Goal: Check status: Check status

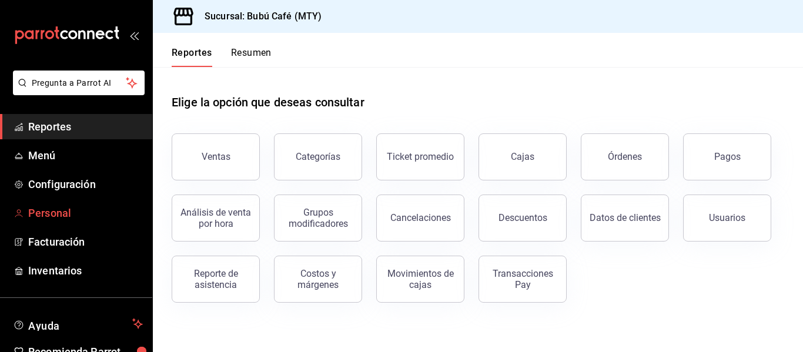
click at [62, 212] on span "Personal" at bounding box center [85, 213] width 115 height 16
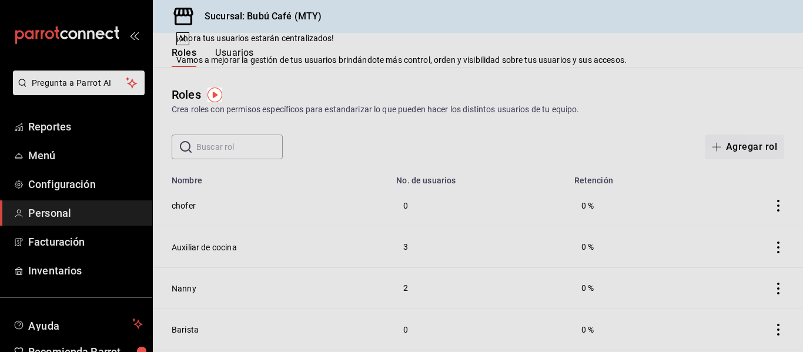
click at [533, 76] on div "Roles Crea roles con permisos específicos para estandarizar lo que pueden hacer…" at bounding box center [478, 113] width 650 height 92
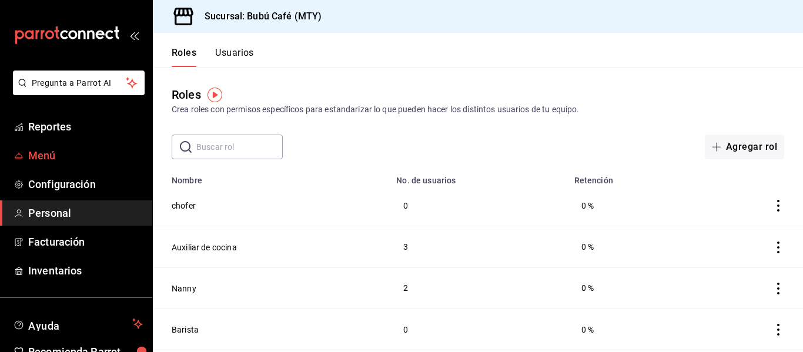
click at [85, 158] on span "Menú" at bounding box center [85, 156] width 115 height 16
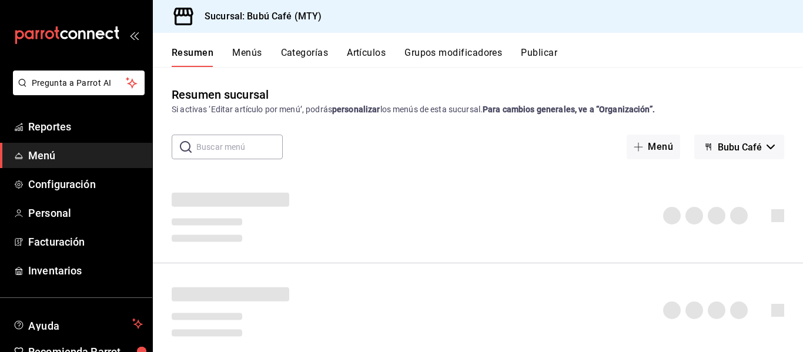
click at [360, 48] on button "Artículos" at bounding box center [366, 57] width 39 height 20
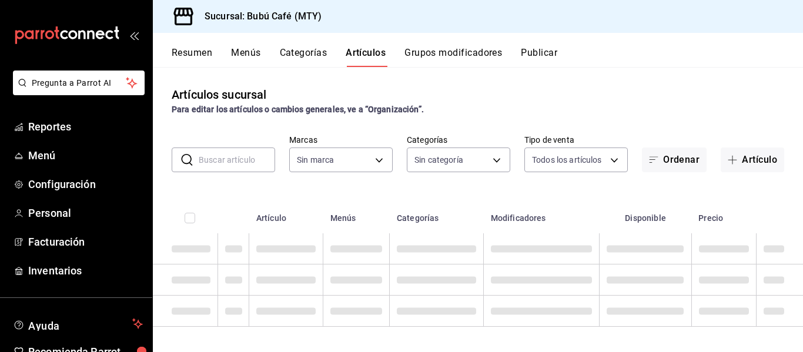
click at [230, 156] on input "text" at bounding box center [237, 160] width 76 height 24
type input "80b59e88-aa3a-497f-ab7c-bcc7cc244fb1,49bbd9e9-8b48-46d9-8f2b-7c268dd84d4f,b77f9…"
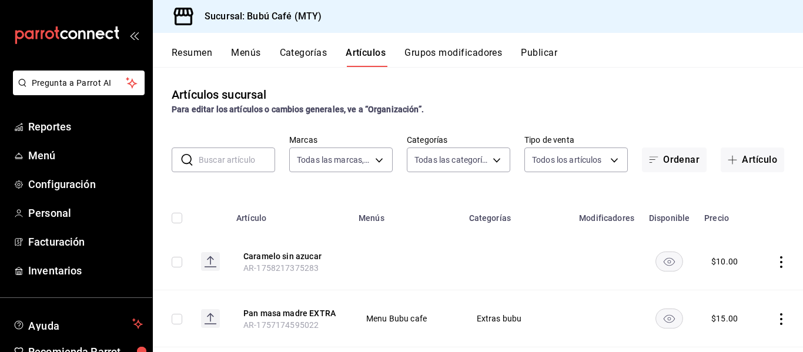
type input "d0ca03d5-3be6-470f-8f56-766e01c5f306,a83e7f59-bc64-4a59-97bc-9f72e74aa050,80ab3…"
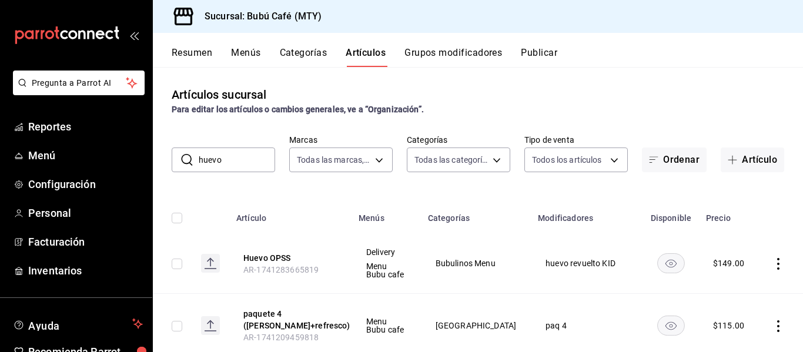
type input "huevo"
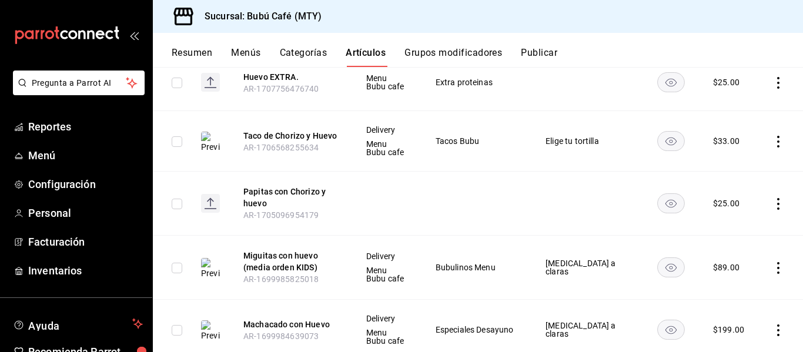
scroll to position [996, 0]
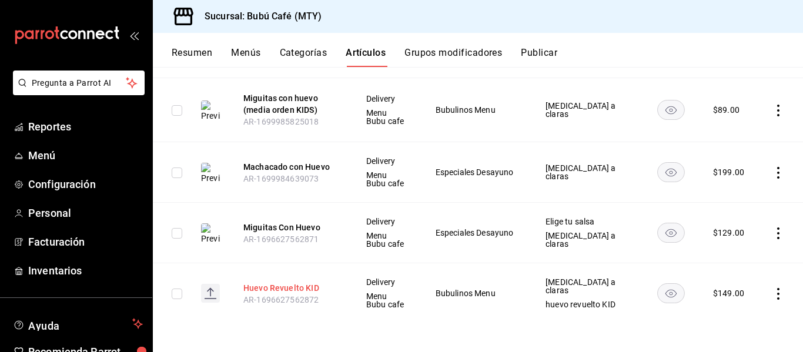
click at [293, 290] on button "Huevo Revuelto KID" at bounding box center [290, 288] width 94 height 12
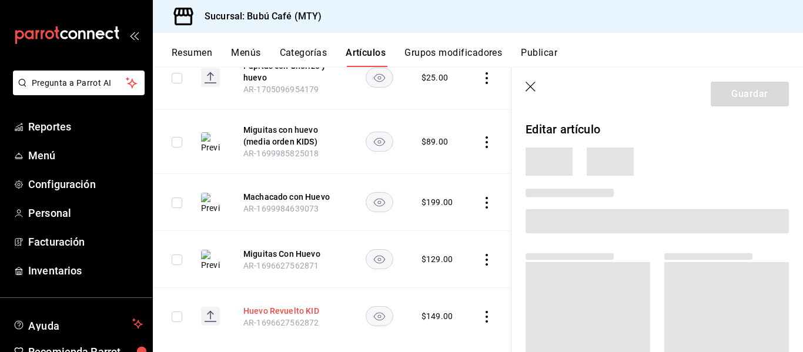
scroll to position [978, 0]
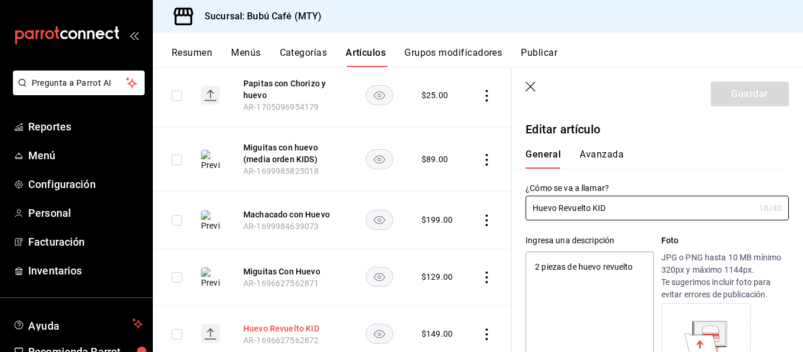
type textarea "x"
type input "$149.00"
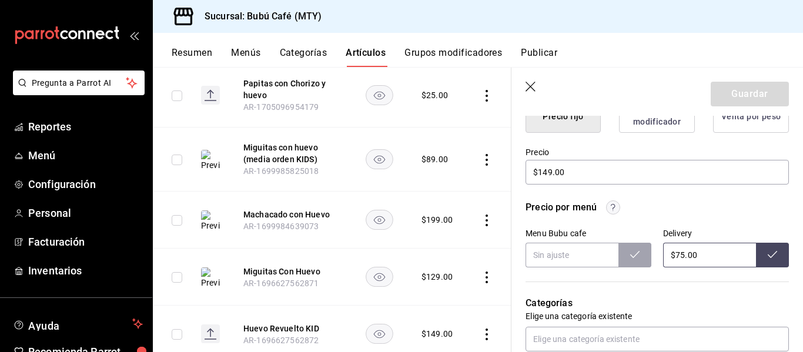
scroll to position [324, 0]
click at [671, 253] on input "$75.00" at bounding box center [709, 254] width 93 height 25
type input "$175.00"
click at [772, 254] on button at bounding box center [772, 254] width 33 height 25
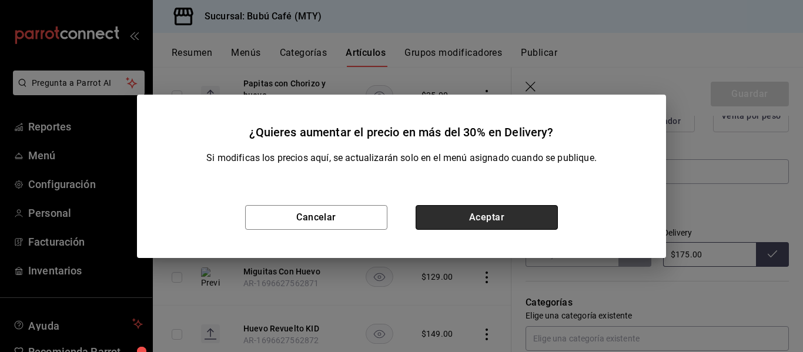
click at [520, 216] on button "Aceptar" at bounding box center [487, 217] width 142 height 25
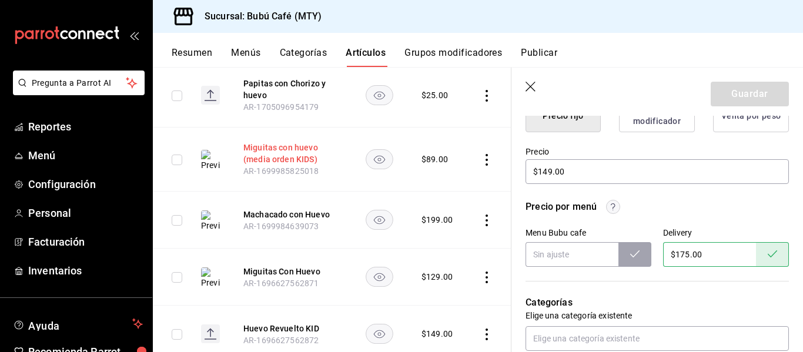
scroll to position [1026, 0]
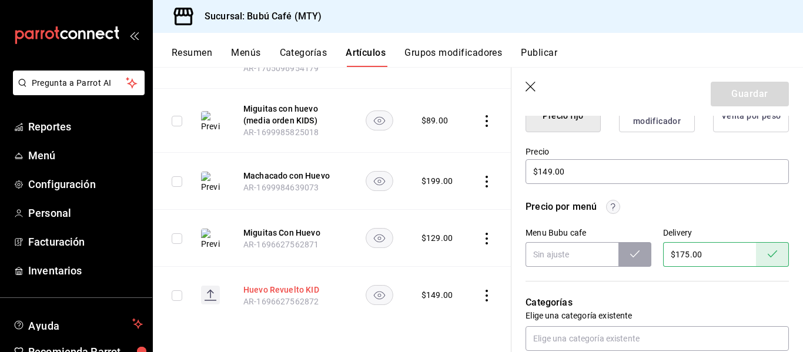
click at [280, 284] on button "Huevo Revuelto KID" at bounding box center [290, 290] width 94 height 12
type textarea "x"
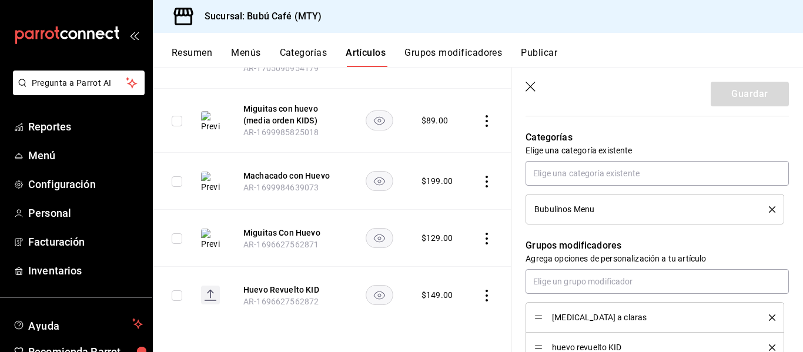
scroll to position [489, 0]
click at [435, 52] on button "Grupos modificadores" at bounding box center [453, 57] width 98 height 20
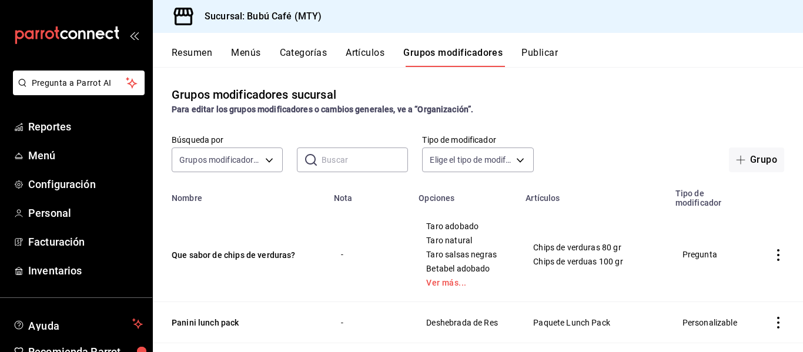
click at [361, 167] on input "text" at bounding box center [364, 160] width 86 height 24
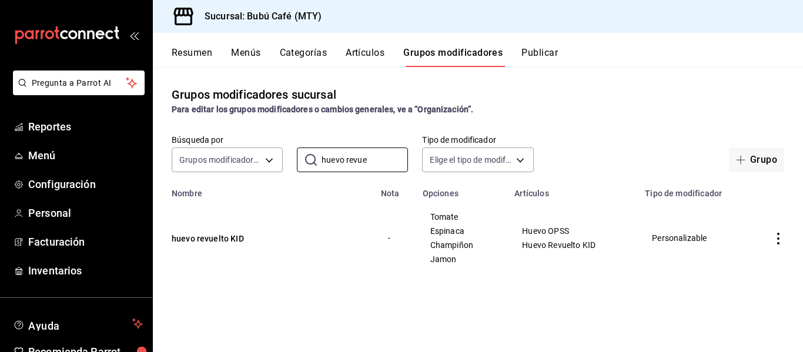
type input "huevo revue"
click at [367, 287] on div "Grupos modificadores sucursal Para editar los grupos modificadores o cambios ge…" at bounding box center [478, 209] width 650 height 284
click at [176, 55] on button "Resumen" at bounding box center [192, 57] width 41 height 20
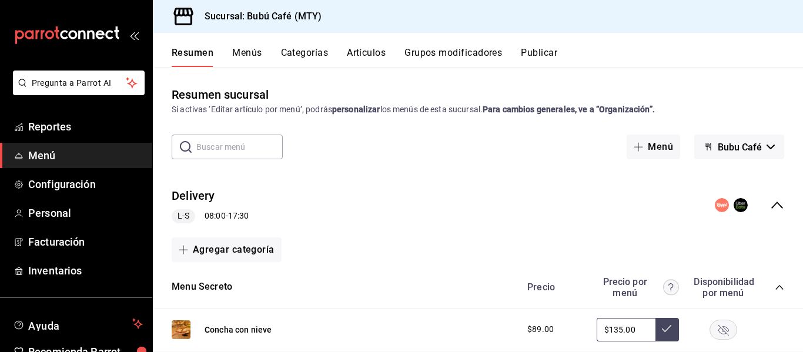
click at [537, 55] on button "Publicar" at bounding box center [539, 57] width 36 height 20
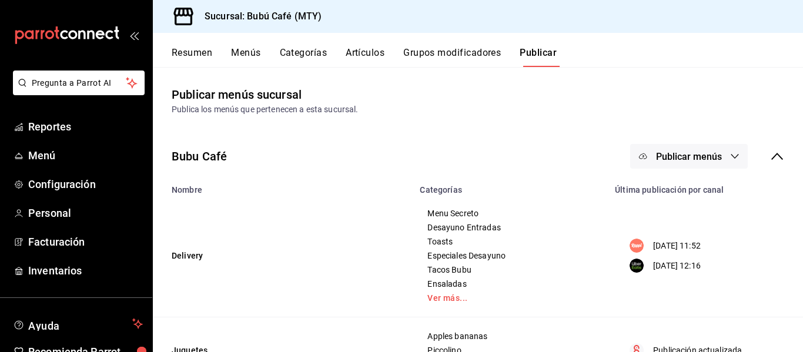
click at [725, 164] on button "Publicar menús" at bounding box center [689, 156] width 118 height 25
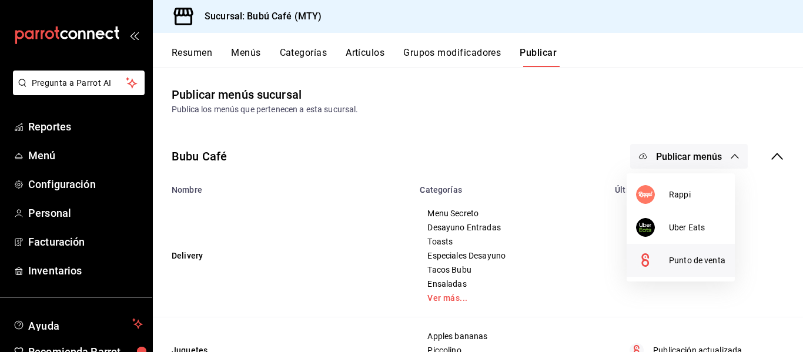
click at [673, 261] on span "Punto de venta" at bounding box center [697, 260] width 56 height 12
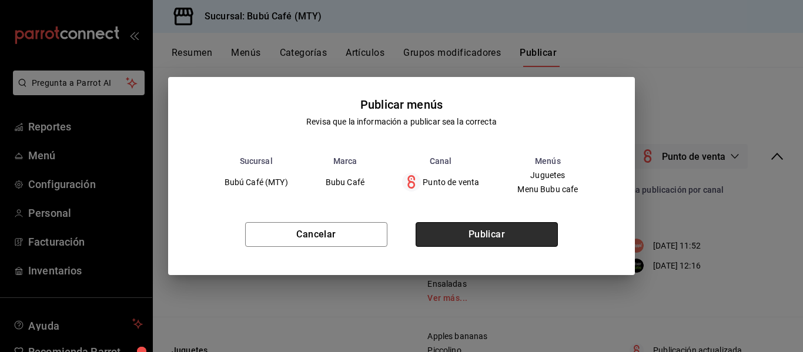
click at [539, 246] on button "Publicar" at bounding box center [487, 234] width 142 height 25
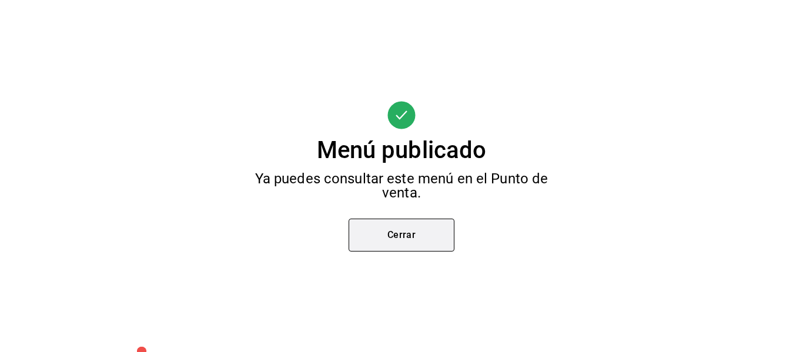
click at [416, 244] on button "Cerrar" at bounding box center [402, 235] width 106 height 33
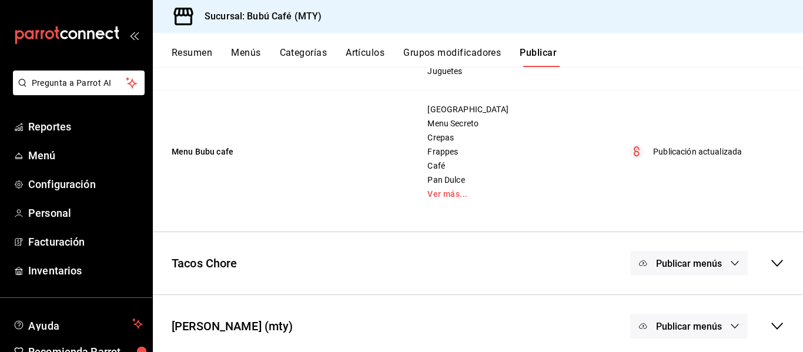
scroll to position [300, 0]
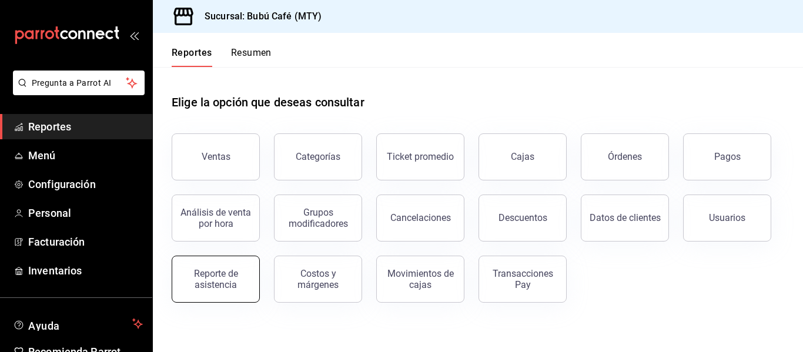
click at [216, 273] on div "Reporte de asistencia" at bounding box center [215, 279] width 73 height 22
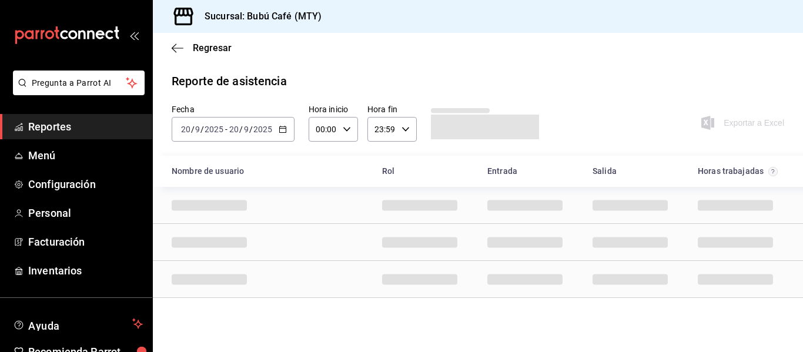
click at [290, 132] on div "[DATE] [DATE] - [DATE] [DATE]" at bounding box center [233, 129] width 123 height 25
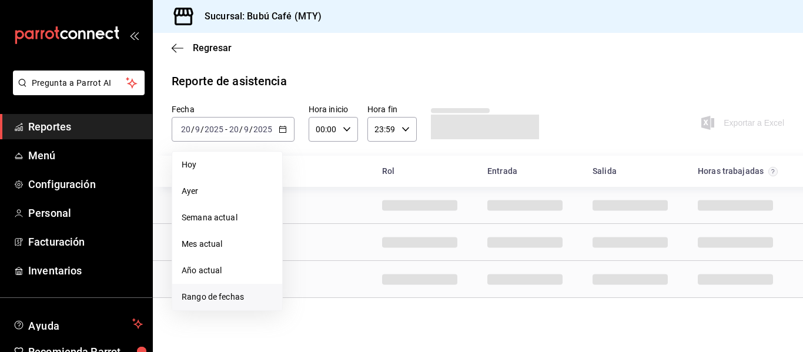
click at [232, 303] on li "Rango de fechas" at bounding box center [227, 297] width 110 height 26
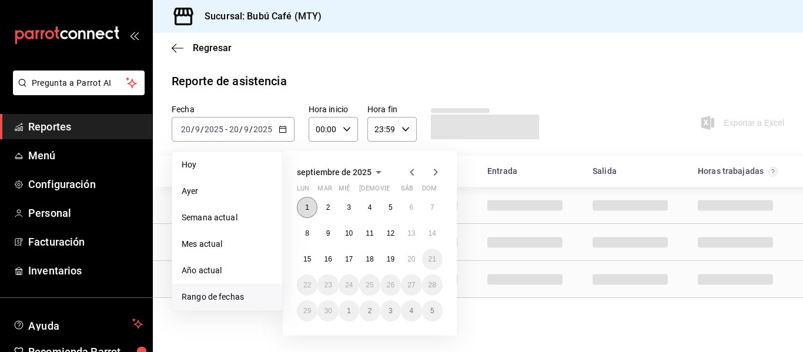
click at [310, 205] on button "1" at bounding box center [307, 207] width 21 height 21
click at [416, 208] on button "6" at bounding box center [411, 207] width 21 height 21
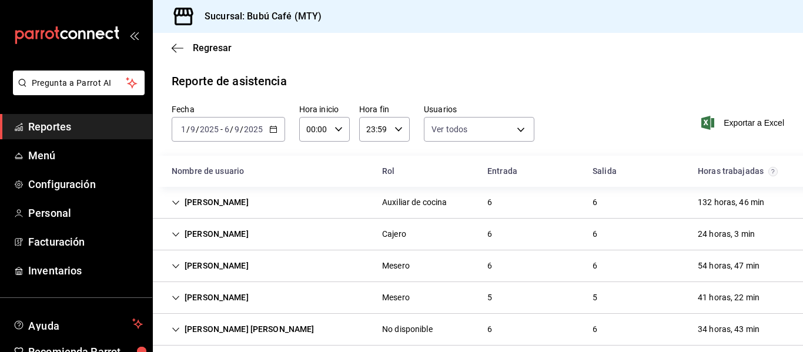
click at [275, 135] on div "2025-09-01 1 / 9 / 2025 - 2025-09-06 6 / 9 / 2025" at bounding box center [228, 129] width 113 height 25
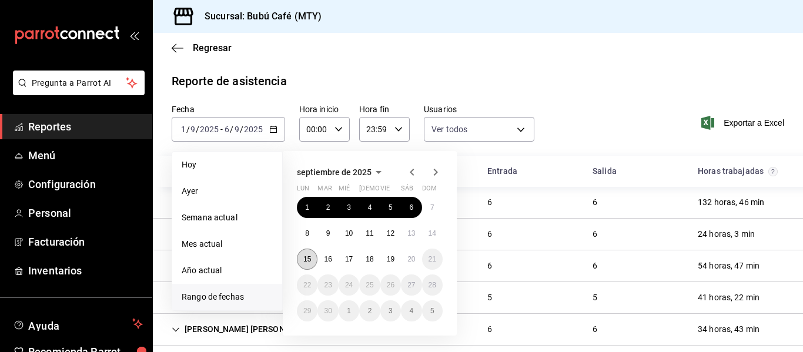
click at [307, 265] on button "15" at bounding box center [307, 259] width 21 height 21
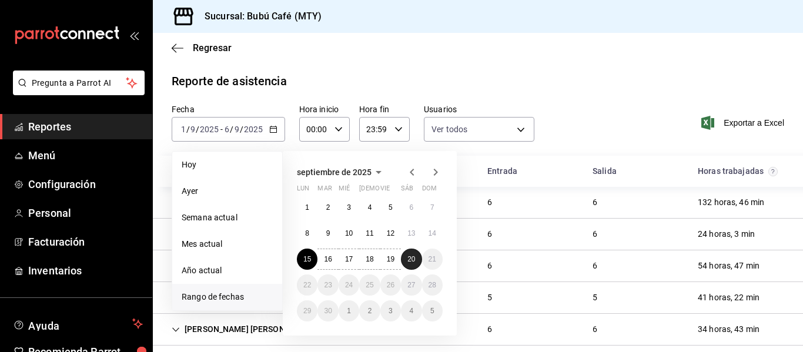
click at [413, 267] on button "20" at bounding box center [411, 259] width 21 height 21
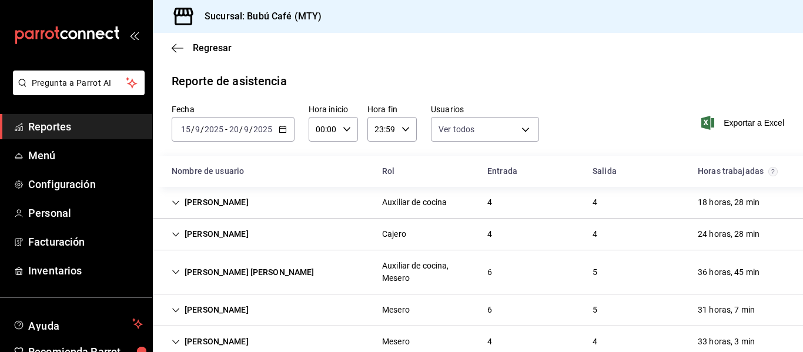
click at [413, 267] on div "Auxiliar de cocina, Mesero" at bounding box center [425, 272] width 86 height 25
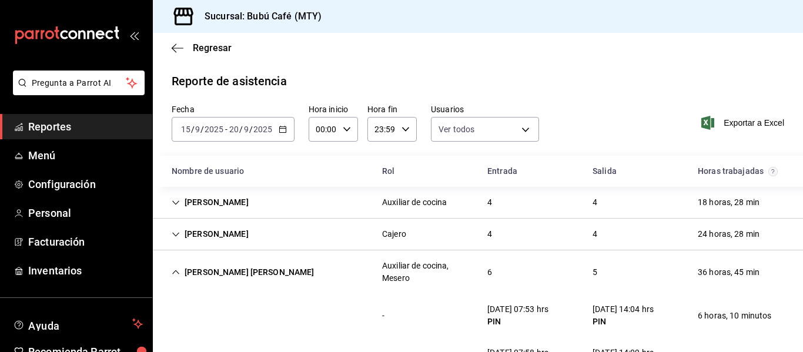
click at [173, 273] on icon "Cell" at bounding box center [175, 272] width 7 height 4
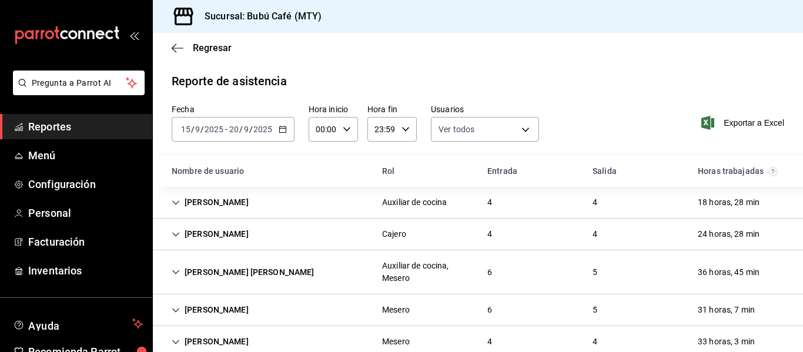
click at [178, 200] on icon "Cell" at bounding box center [176, 203] width 8 height 8
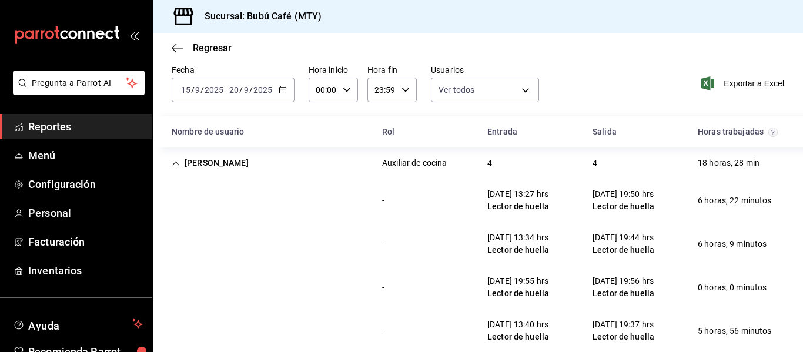
scroll to position [41, 0]
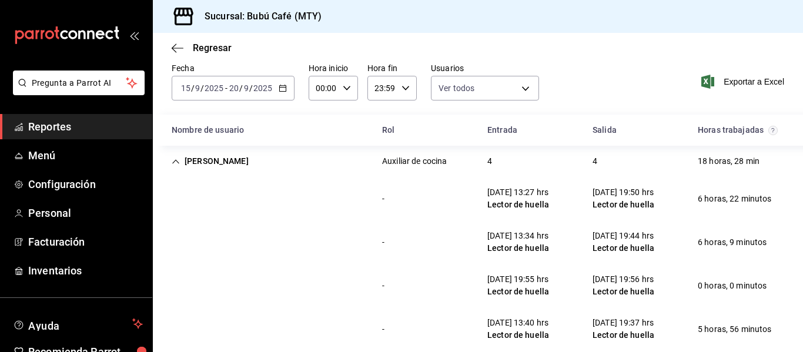
click at [319, 256] on div "- 17/09/25 13:34 hrs Lector de huella 17/09/25 19:44 hrs Lector de huella 6 hor…" at bounding box center [478, 241] width 650 height 43
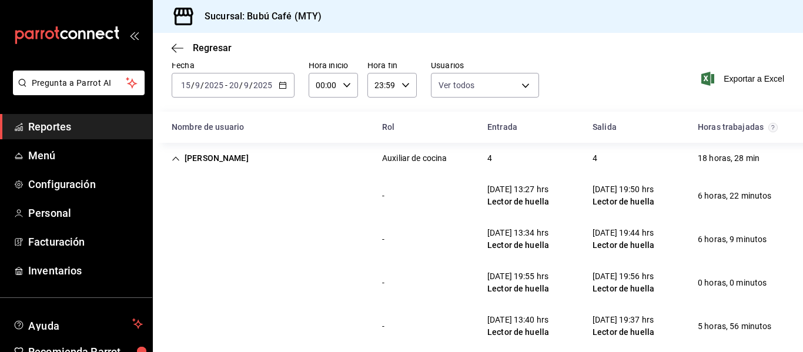
scroll to position [43, 0]
click at [217, 155] on div "Ulises Rosas" at bounding box center [210, 159] width 96 height 22
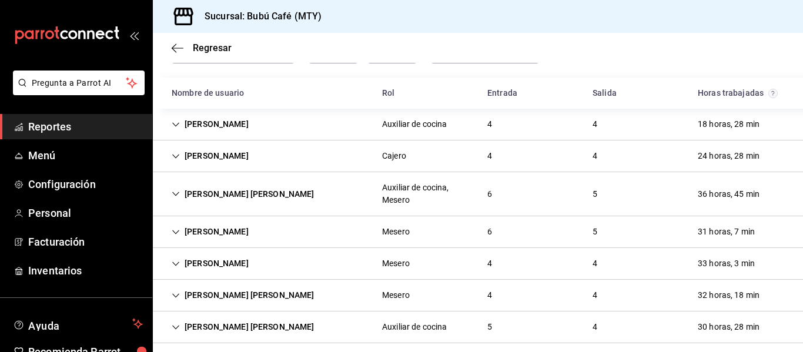
scroll to position [79, 0]
click at [217, 155] on div "Monserrat Rangel" at bounding box center [210, 156] width 96 height 22
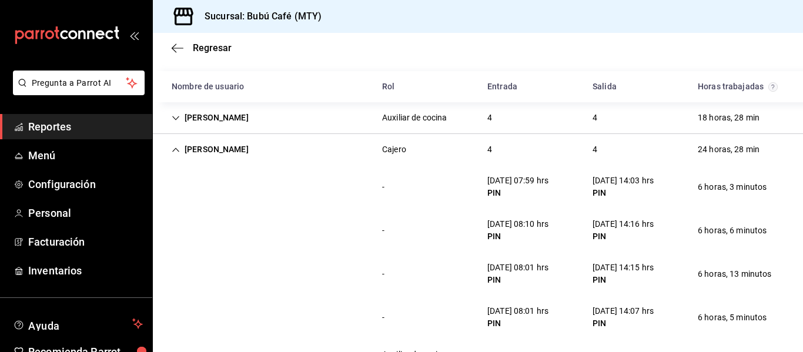
scroll to position [84, 0]
click at [170, 146] on div "Monserrat Rangel" at bounding box center [210, 150] width 96 height 22
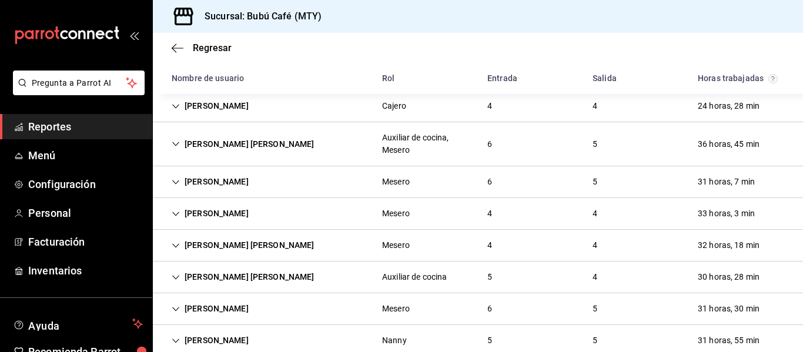
scroll to position [131, 0]
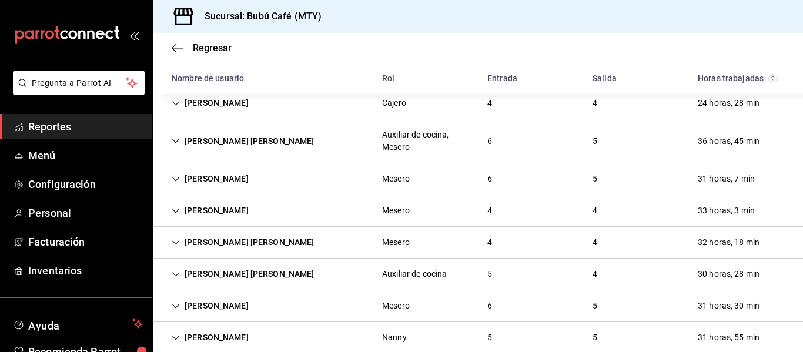
click at [233, 140] on div "SANDRA GARCIA HERNANDEZ" at bounding box center [243, 141] width 162 height 22
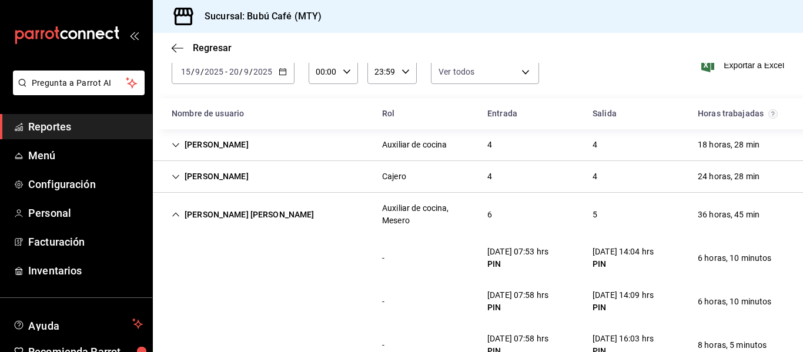
scroll to position [57, 0]
click at [255, 218] on div "SANDRA GARCIA HERNANDEZ" at bounding box center [243, 216] width 162 height 22
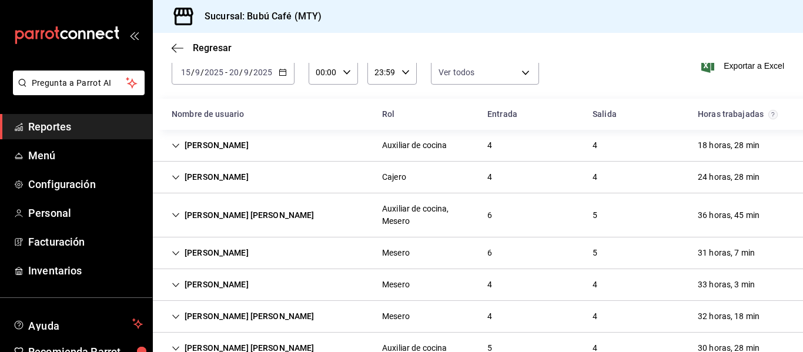
click at [202, 256] on div "Jennifer Padron" at bounding box center [210, 253] width 96 height 22
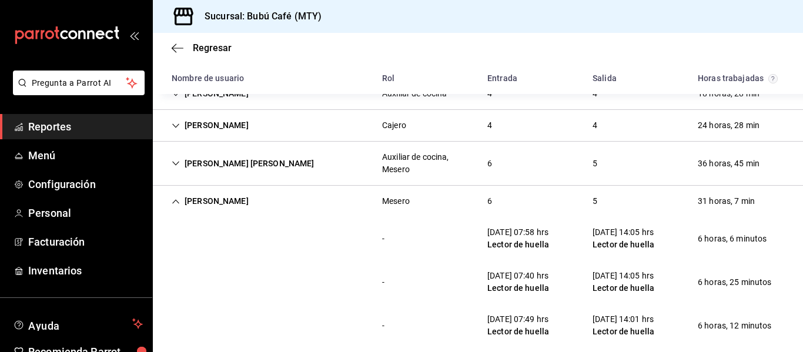
scroll to position [108, 0]
click at [200, 196] on div "Jennifer Padron" at bounding box center [210, 202] width 96 height 22
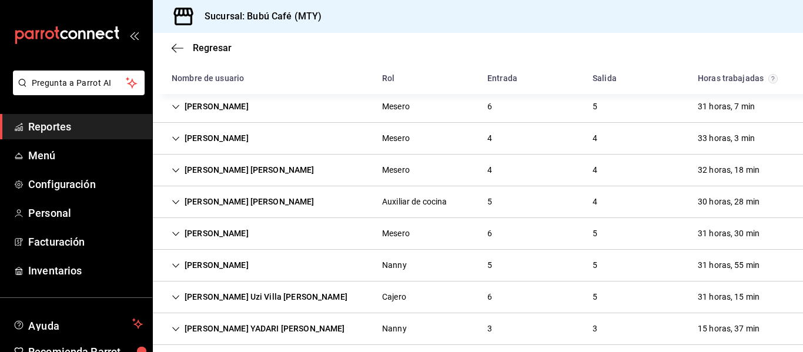
scroll to position [204, 0]
click at [275, 204] on div "JOSE MANUEL SANCHEZ SILVA" at bounding box center [243, 201] width 162 height 22
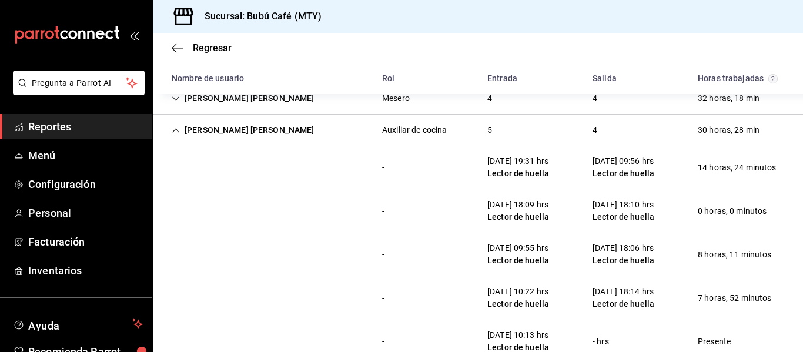
scroll to position [274, 0]
click at [205, 125] on div "JOSE MANUEL SANCHEZ SILVA" at bounding box center [243, 131] width 162 height 22
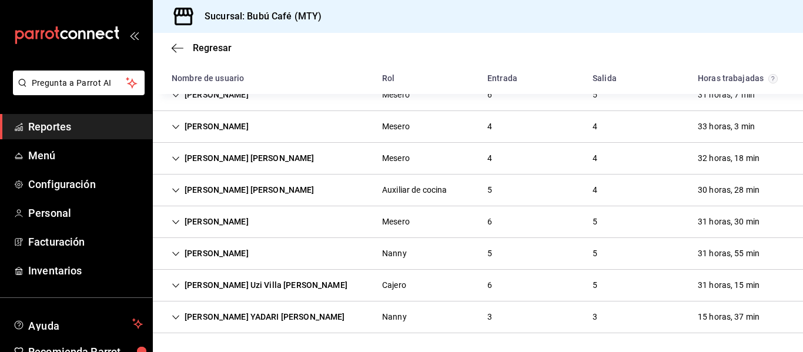
scroll to position [215, 0]
click at [258, 221] on div "ANACAMILA ESPINOSA" at bounding box center [210, 222] width 96 height 22
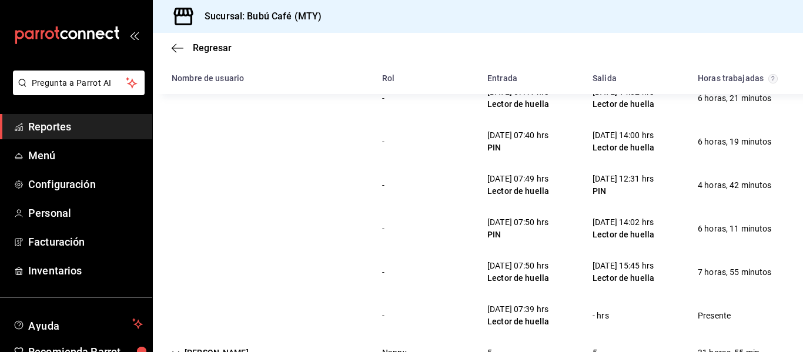
scroll to position [245, 0]
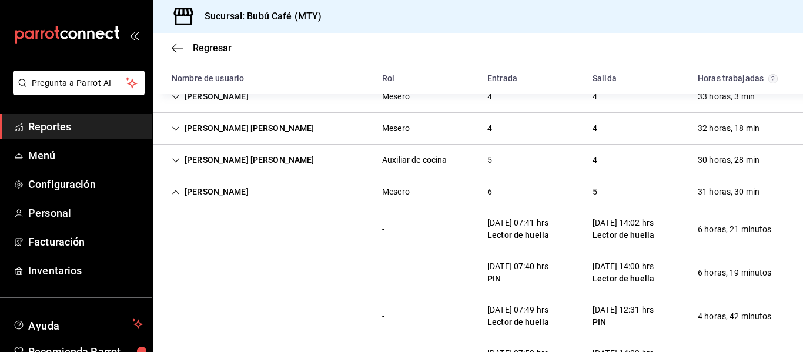
click at [257, 193] on div "ANACAMILA ESPINOSA" at bounding box center [210, 192] width 96 height 22
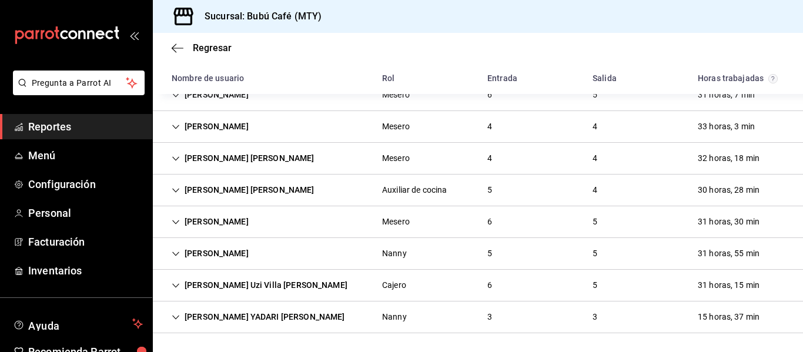
scroll to position [215, 0]
click at [237, 291] on div "Abdias Uzi Villa Hernandez" at bounding box center [259, 285] width 195 height 22
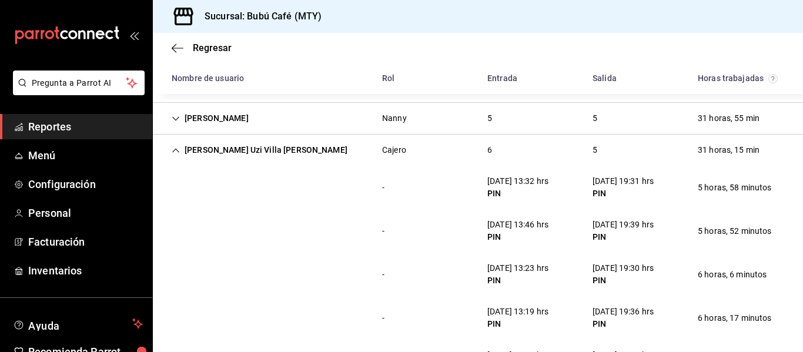
scroll to position [349, 0]
click at [244, 153] on div "Abdias Uzi Villa Hernandez" at bounding box center [259, 151] width 195 height 22
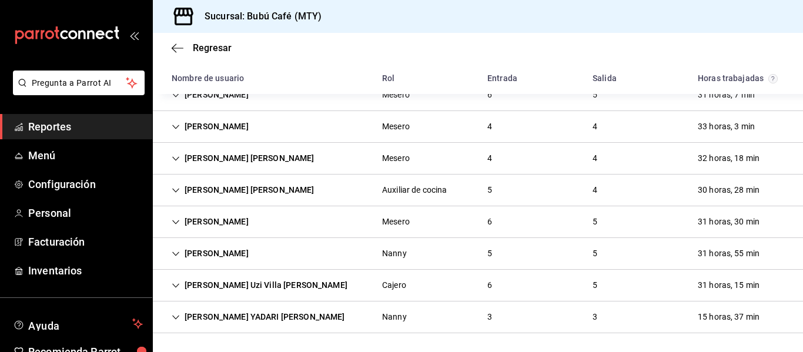
scroll to position [215, 0]
click at [227, 323] on div "MARLEN YADARI PARRA MORALES" at bounding box center [258, 317] width 192 height 22
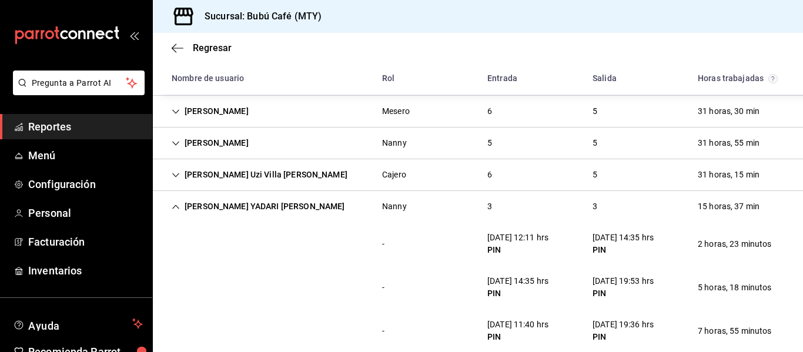
scroll to position [345, 0]
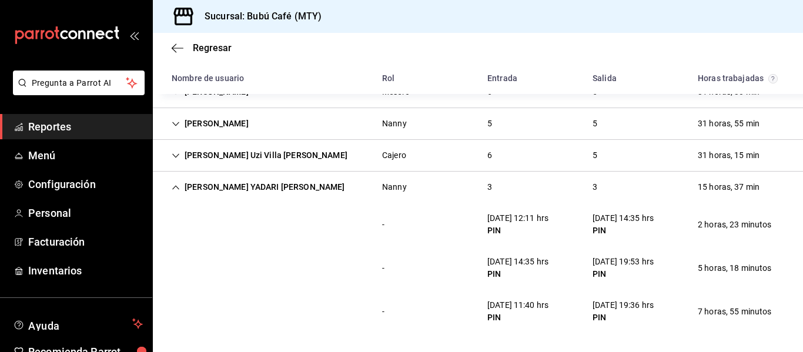
click at [228, 191] on div "MARLEN YADARI PARRA MORALES" at bounding box center [258, 187] width 192 height 22
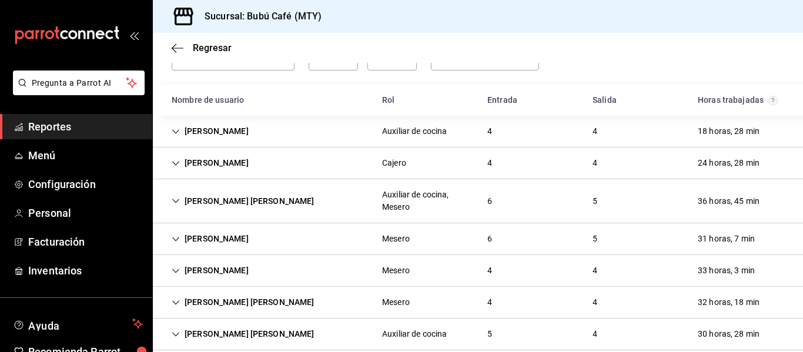
scroll to position [71, 0]
